Goal: Information Seeking & Learning: Find specific fact

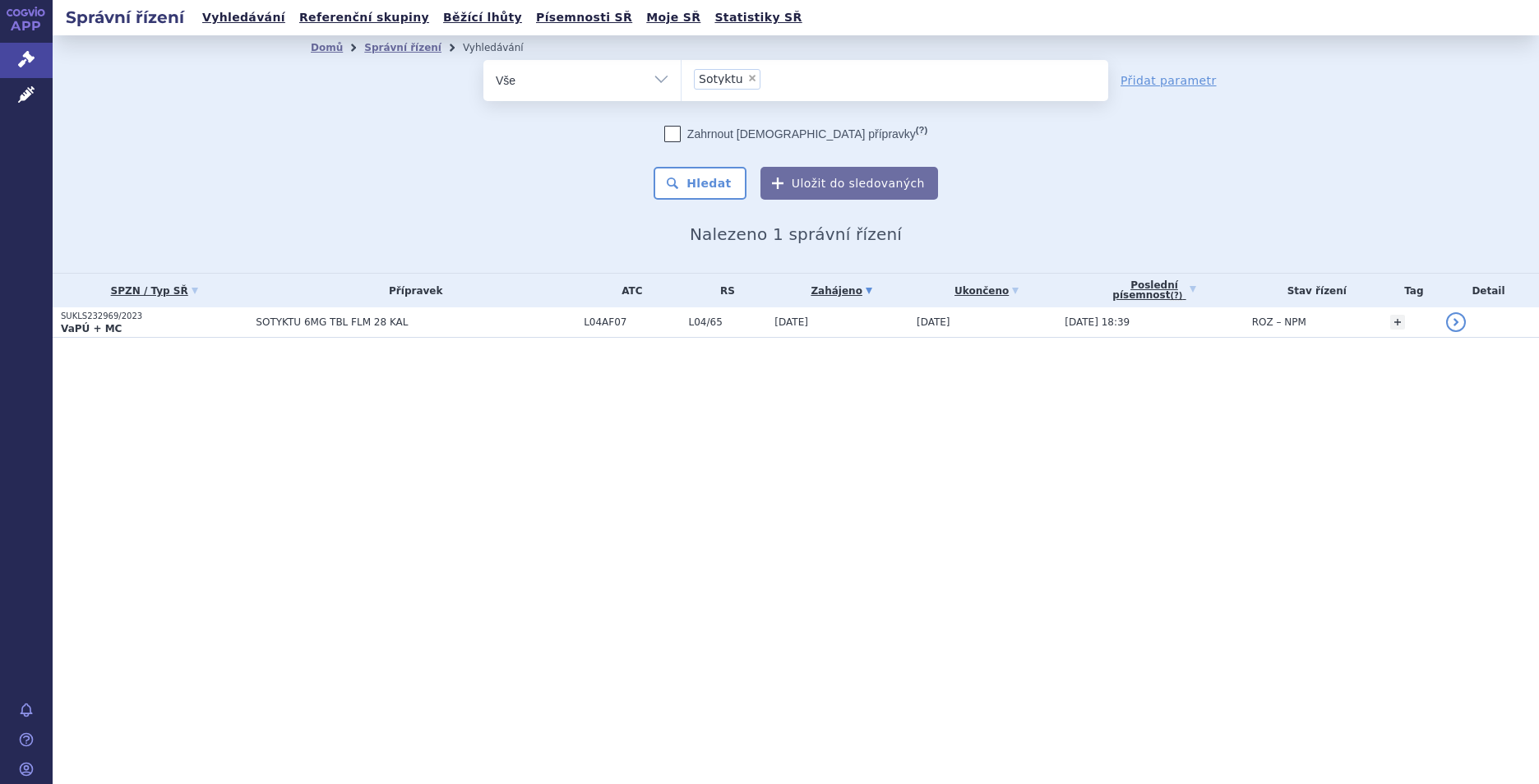
click at [747, 76] on span "×" at bounding box center [752, 77] width 10 height 10
click at [681, 76] on select "Sotyktu" at bounding box center [681, 79] width 1 height 41
select select
paste input "Ilumetri"
type input "Ilumetri"
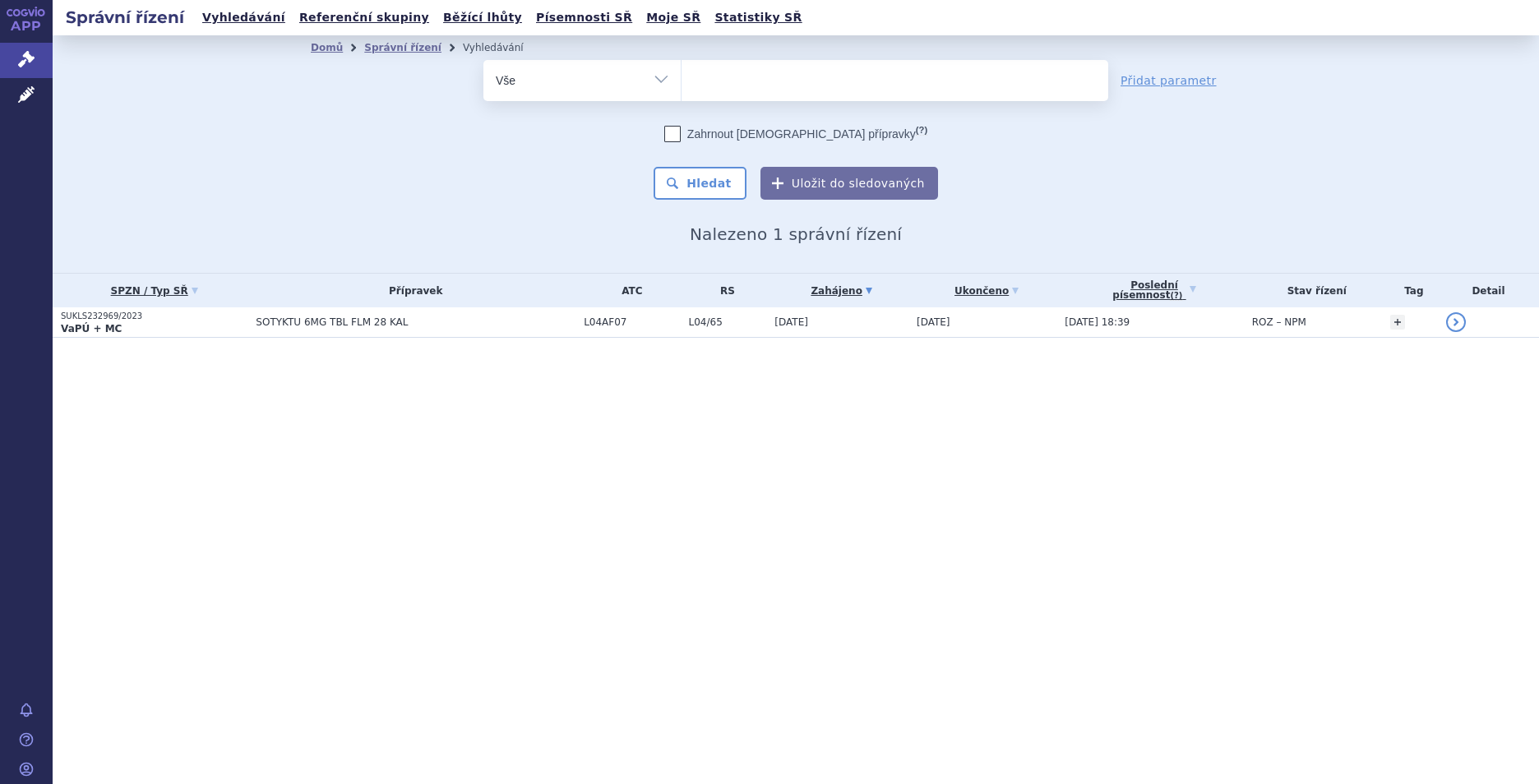
select select "Ilumetri"
click at [714, 188] on button "Hledat" at bounding box center [699, 183] width 93 height 33
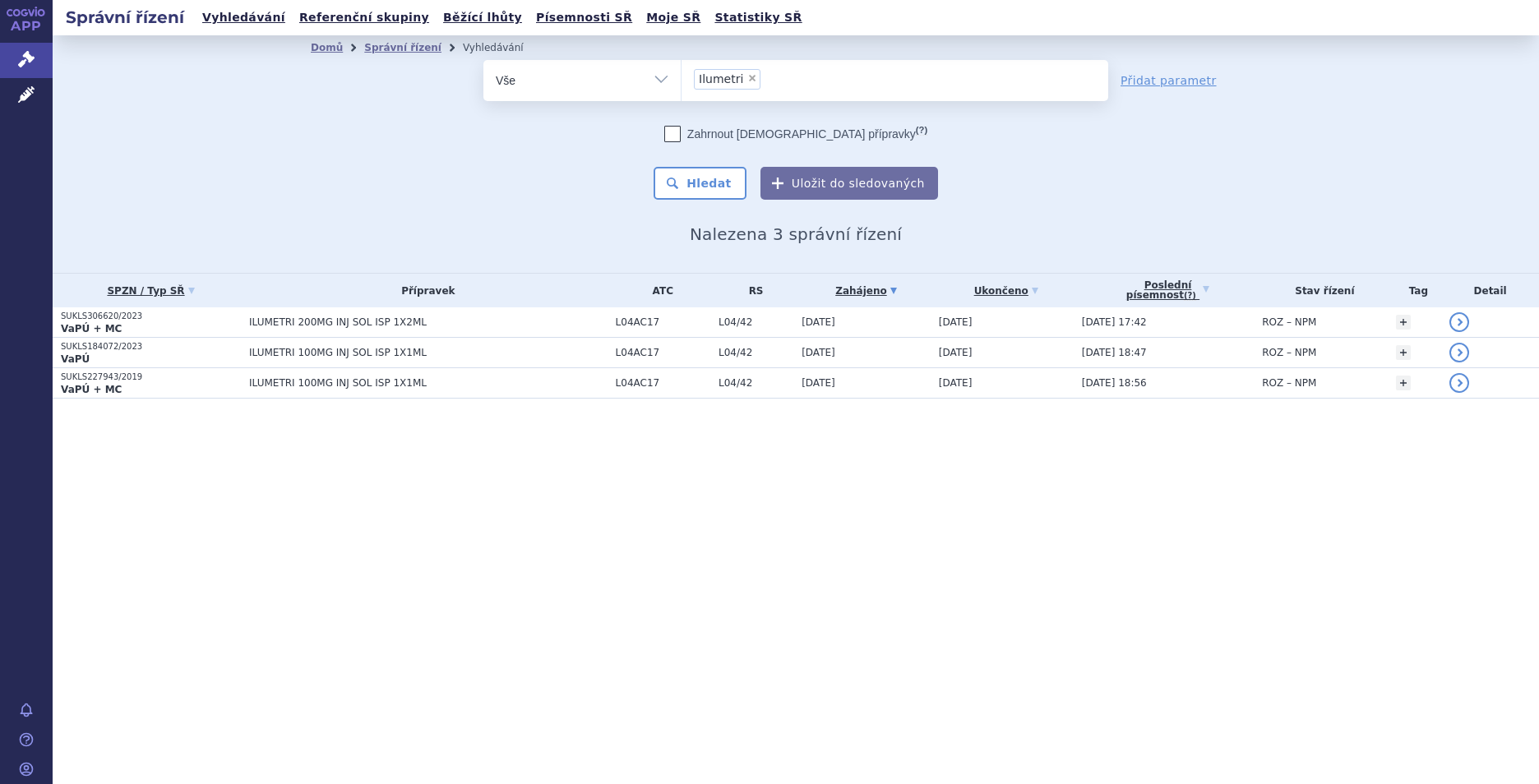
click at [747, 76] on span "×" at bounding box center [752, 77] width 10 height 10
click at [681, 76] on select "Ilumetri" at bounding box center [681, 79] width 1 height 41
select select
click at [704, 88] on ul at bounding box center [894, 76] width 427 height 34
click at [681, 88] on select "Ilumetri" at bounding box center [681, 79] width 1 height 41
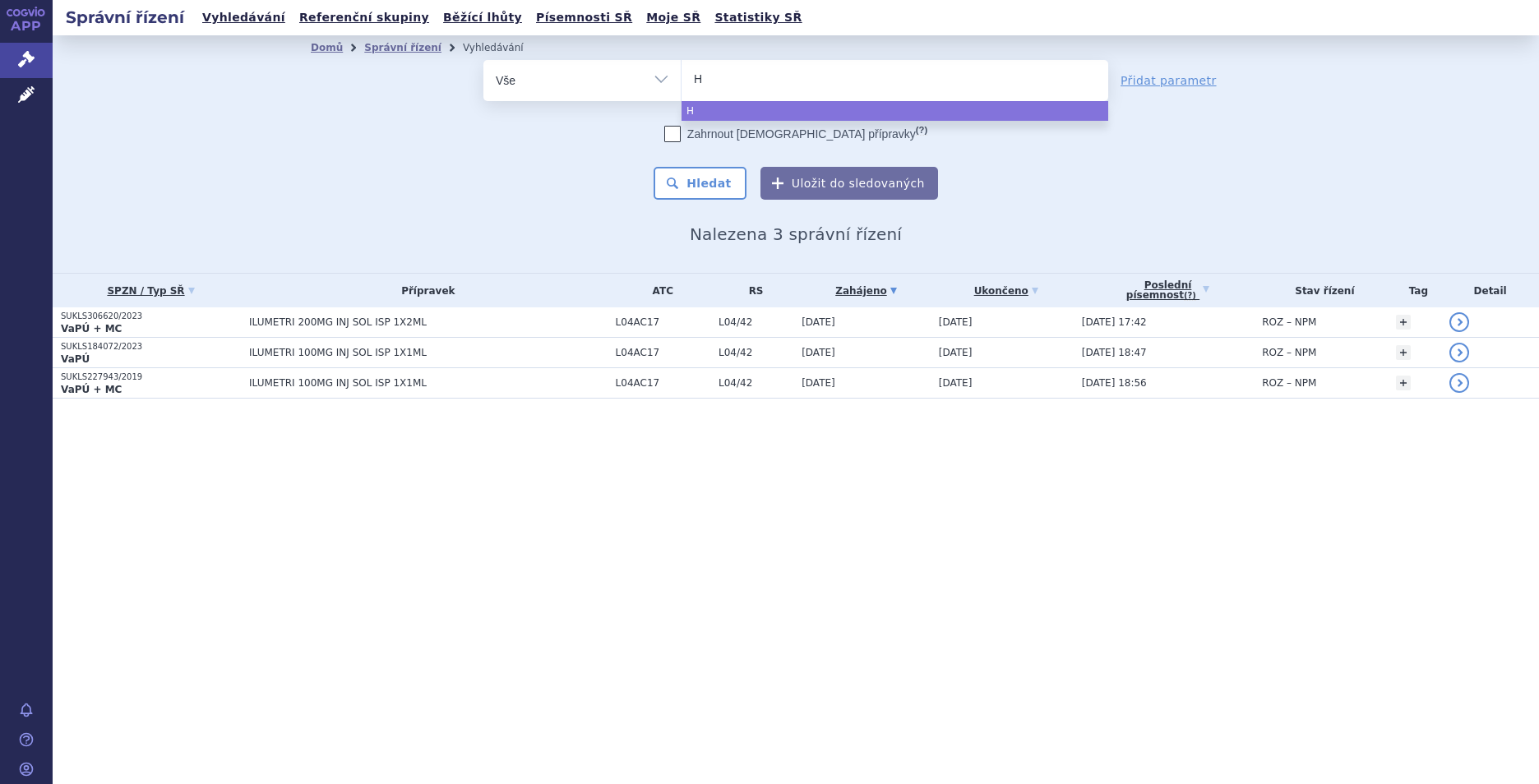
type input "Hu"
type input "Hum"
type input "Humi"
type input "Humir"
type input "Humira"
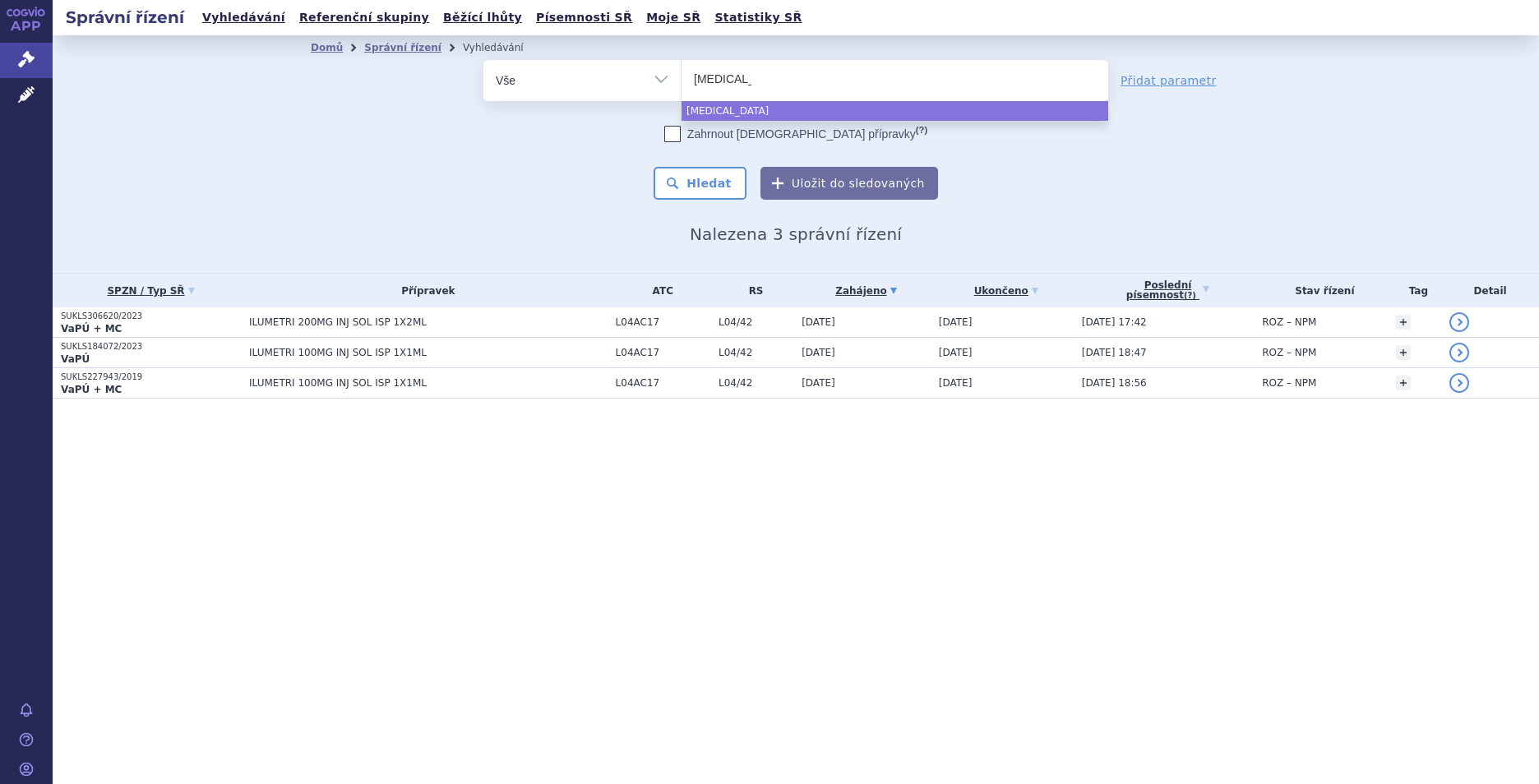
select select "Humira"
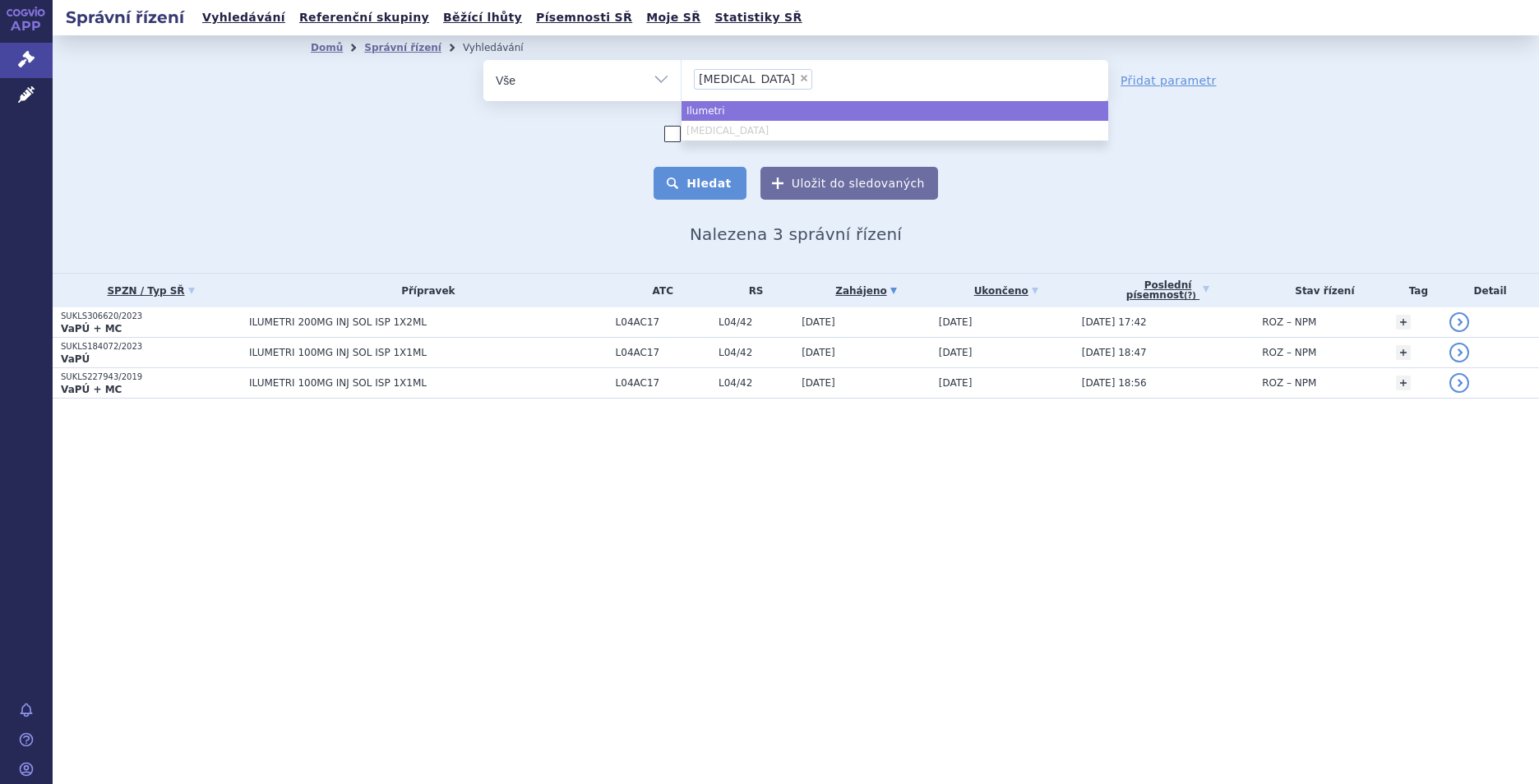
select select "Ilumetri"
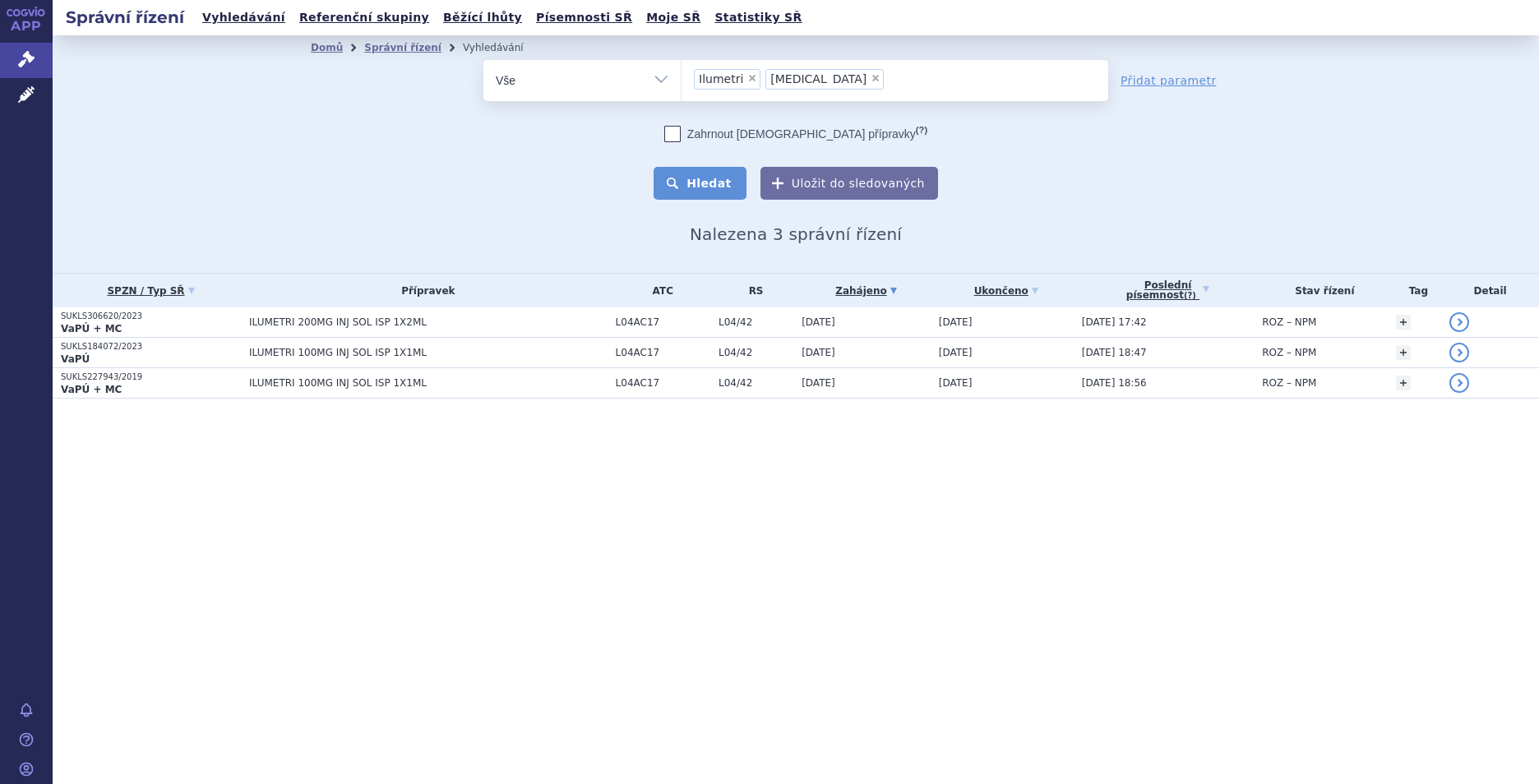
click at [726, 182] on button "Hledat" at bounding box center [699, 183] width 93 height 33
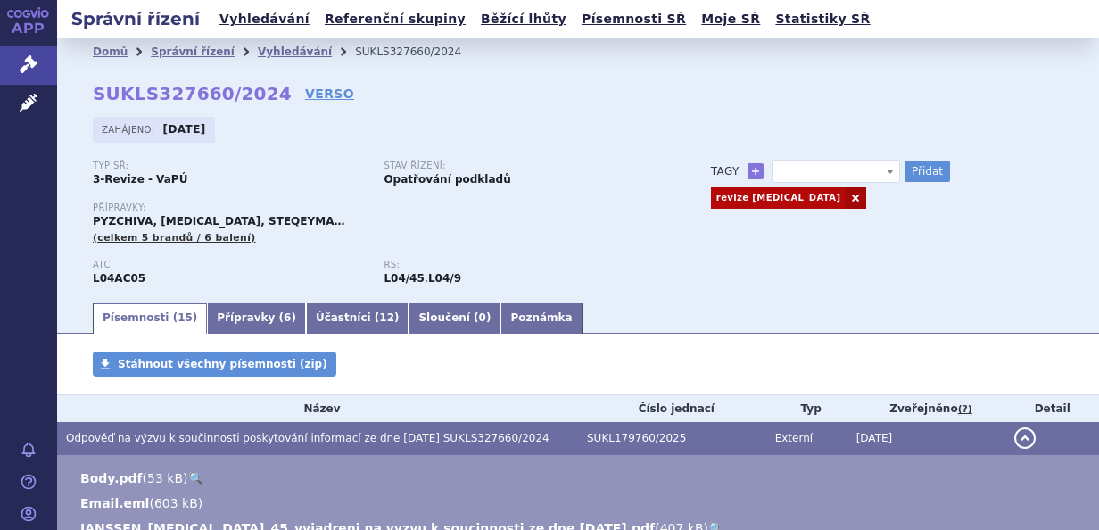
select select
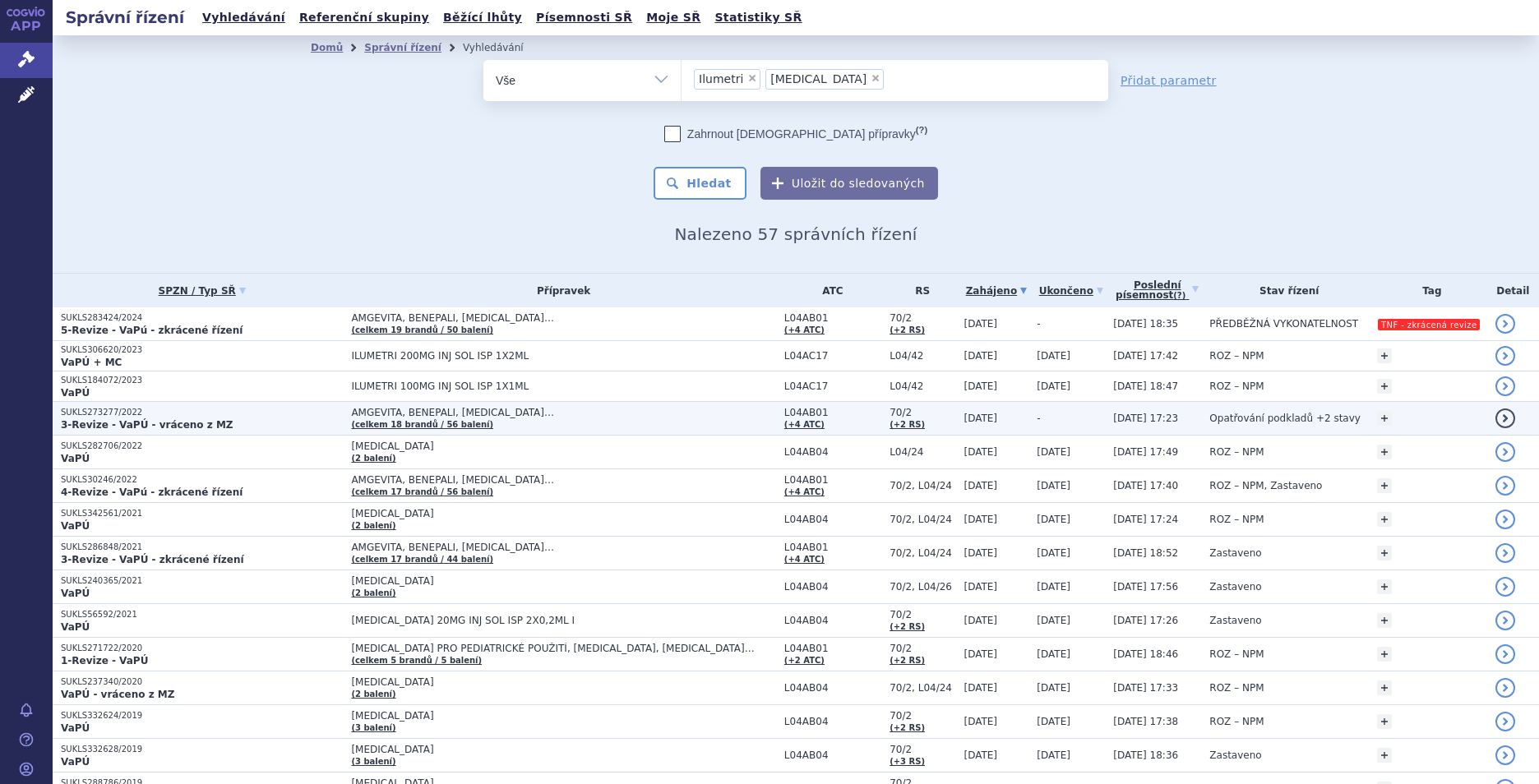
click at [589, 414] on span "AMGEVITA, BENEPALI, [MEDICAL_DATA]…" at bounding box center [557, 413] width 411 height 11
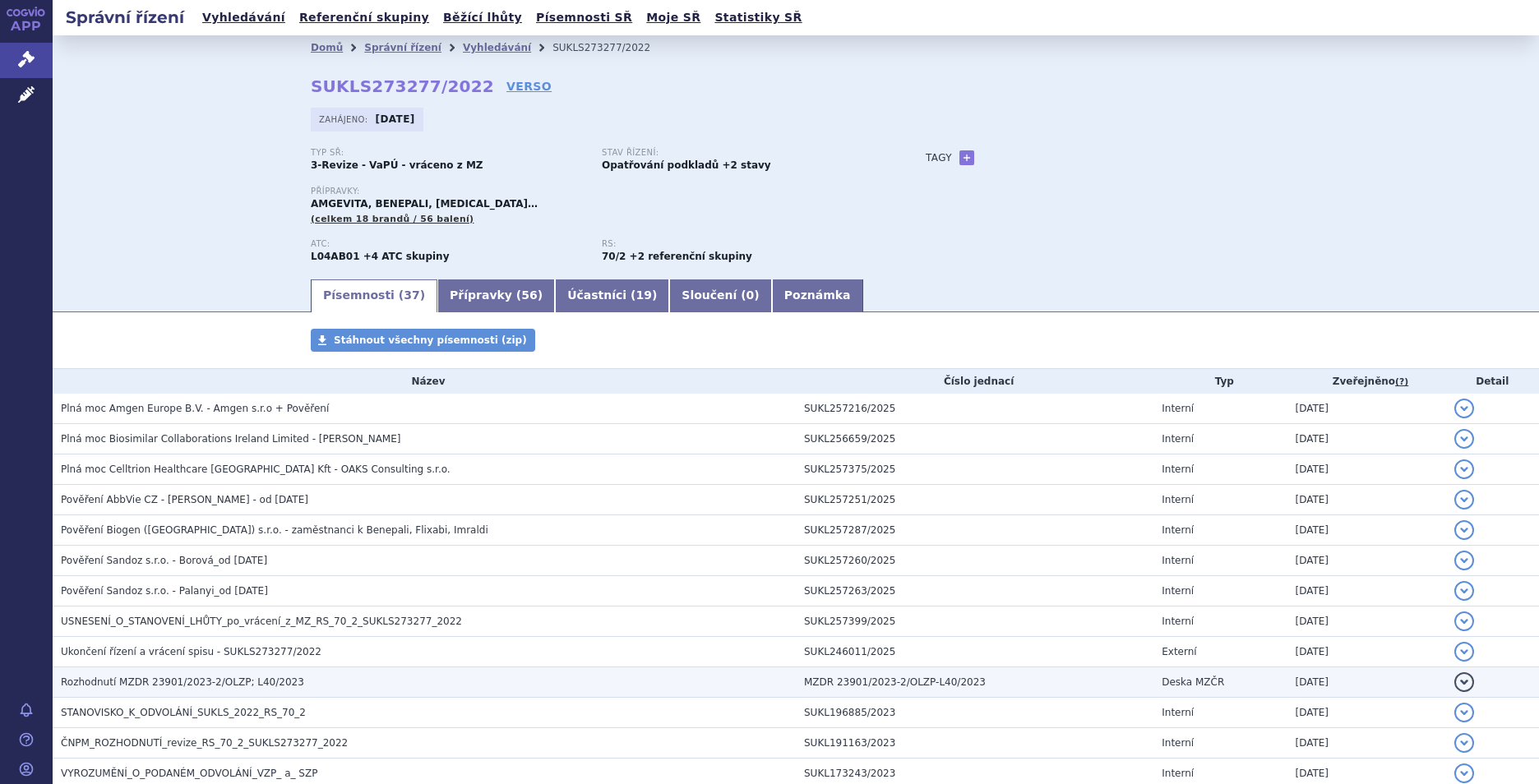
click at [764, 685] on h3 "Rozhodnutí MZDR 23901/2023-2/OLZP; L40/2023" at bounding box center [428, 682] width 734 height 17
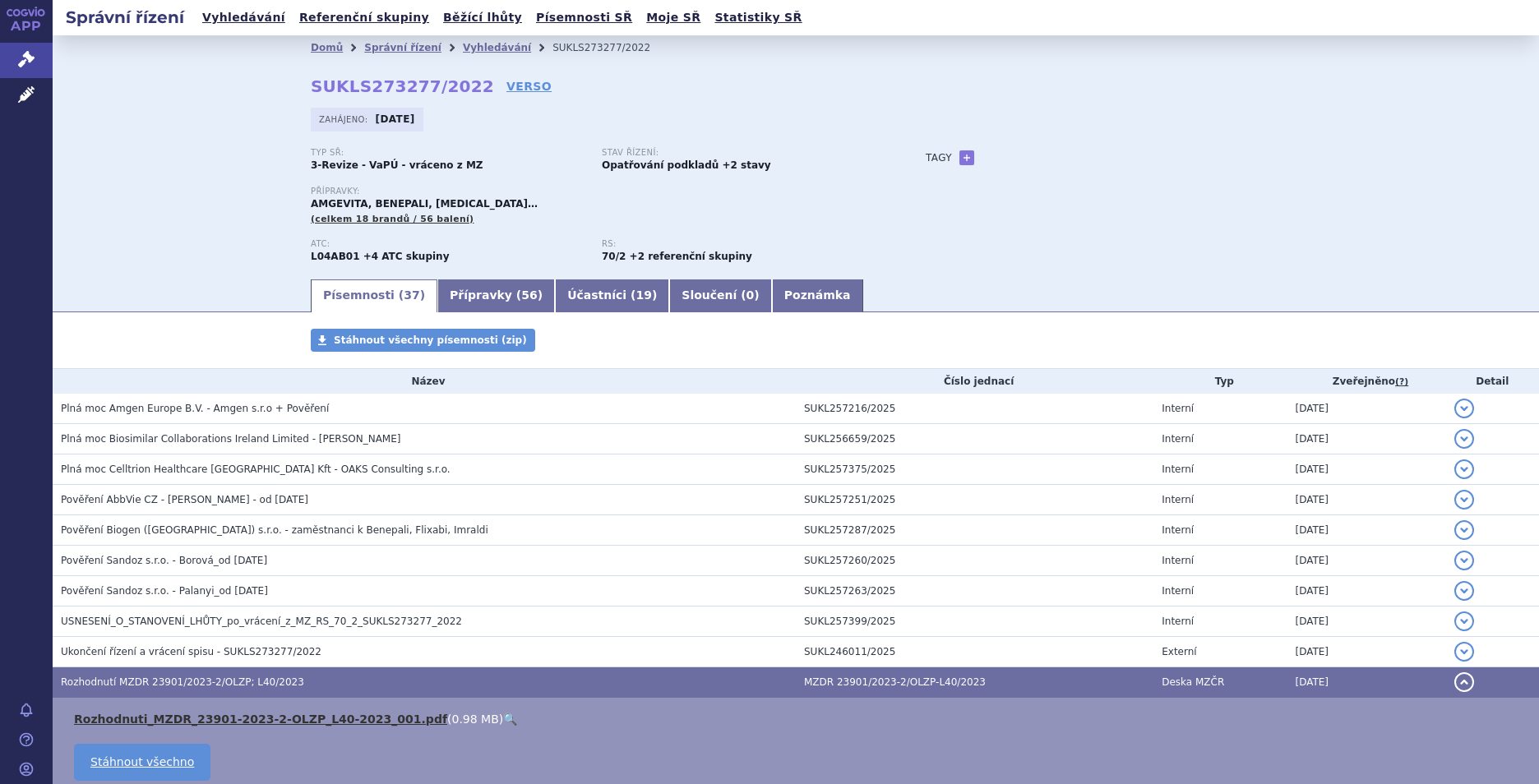
click at [382, 712] on link "Rozhodnuti_MZDR_23901-2023-2-OLZP_L40-2023_001.pdf" at bounding box center [260, 719] width 373 height 13
